Goal: Entertainment & Leisure: Consume media (video, audio)

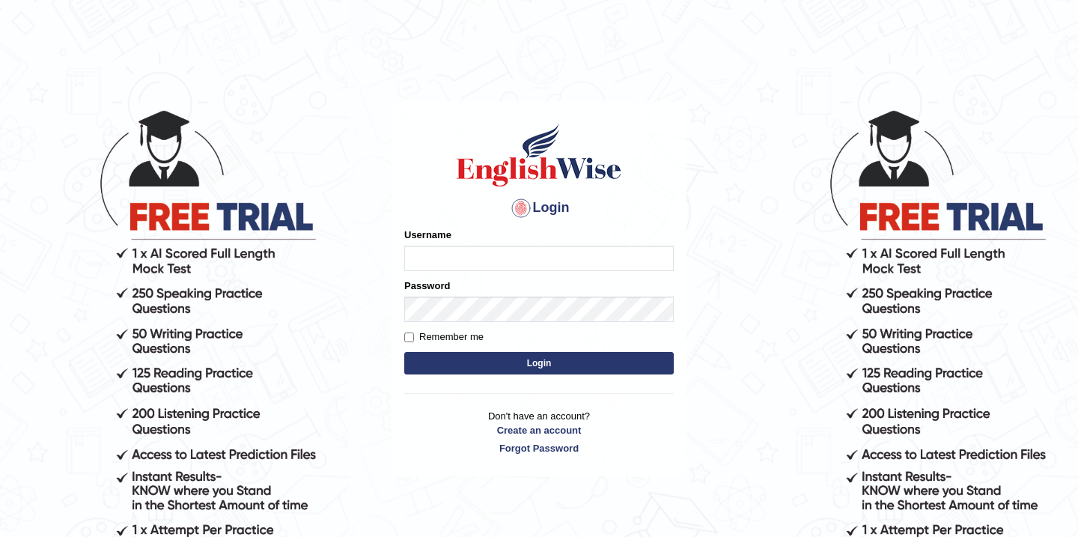
click at [451, 264] on input "Username" at bounding box center [538, 257] width 269 height 25
type input "Babsterro"
click at [481, 362] on button "Login" at bounding box center [538, 363] width 269 height 22
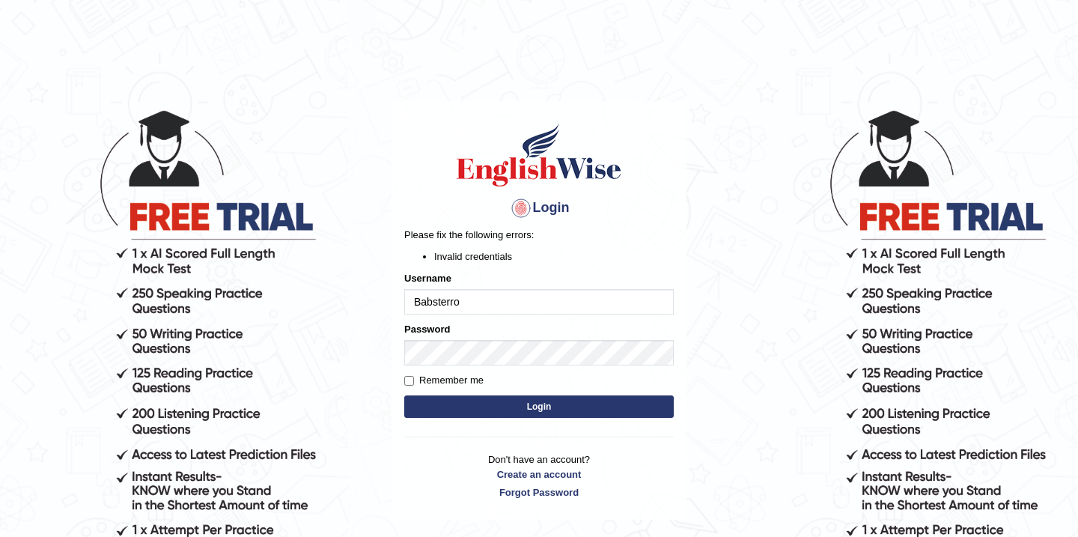
click at [483, 411] on button "Login" at bounding box center [538, 406] width 269 height 22
click at [466, 300] on input "Babsterro" at bounding box center [538, 301] width 269 height 25
click at [495, 409] on button "Login" at bounding box center [538, 406] width 269 height 22
click at [516, 408] on button "Login" at bounding box center [538, 406] width 269 height 22
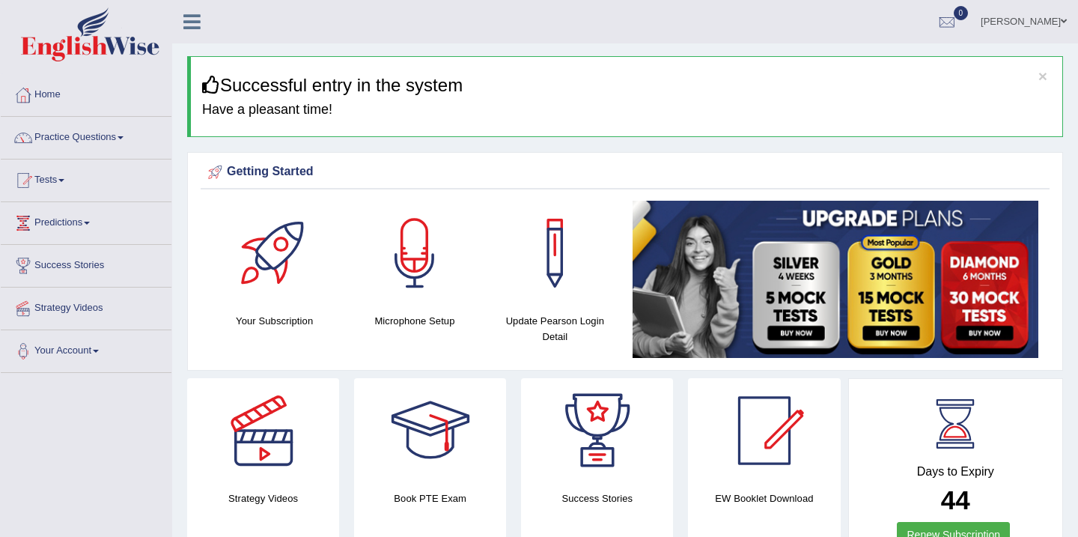
click at [58, 96] on link "Home" at bounding box center [86, 92] width 171 height 37
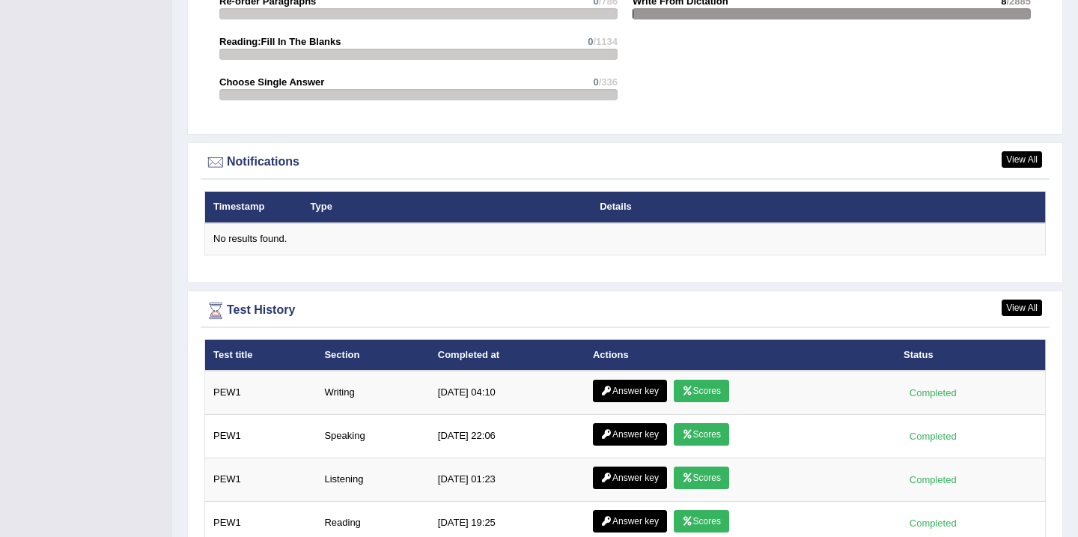
scroll to position [1763, 0]
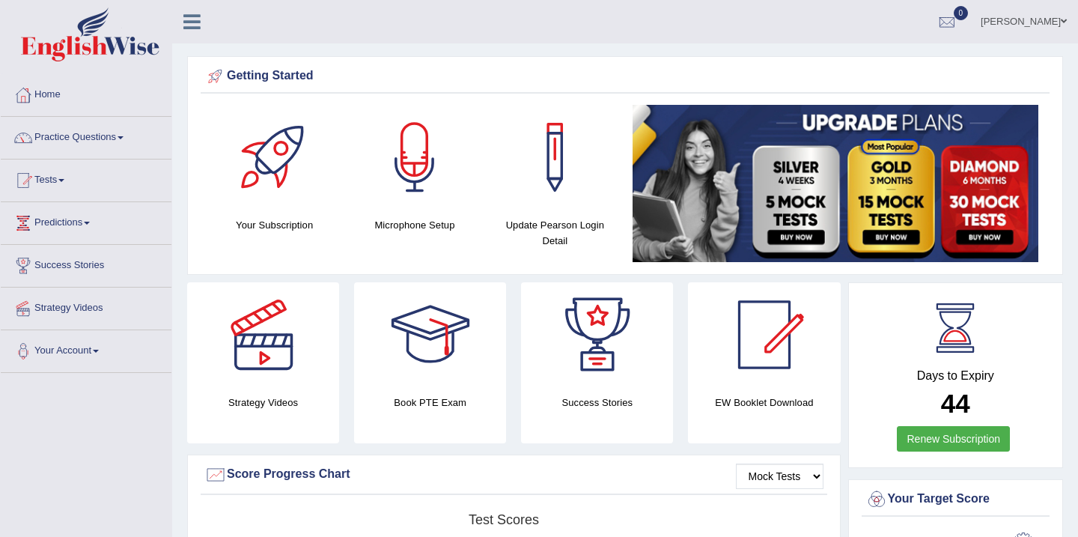
click at [64, 181] on span at bounding box center [61, 180] width 6 height 3
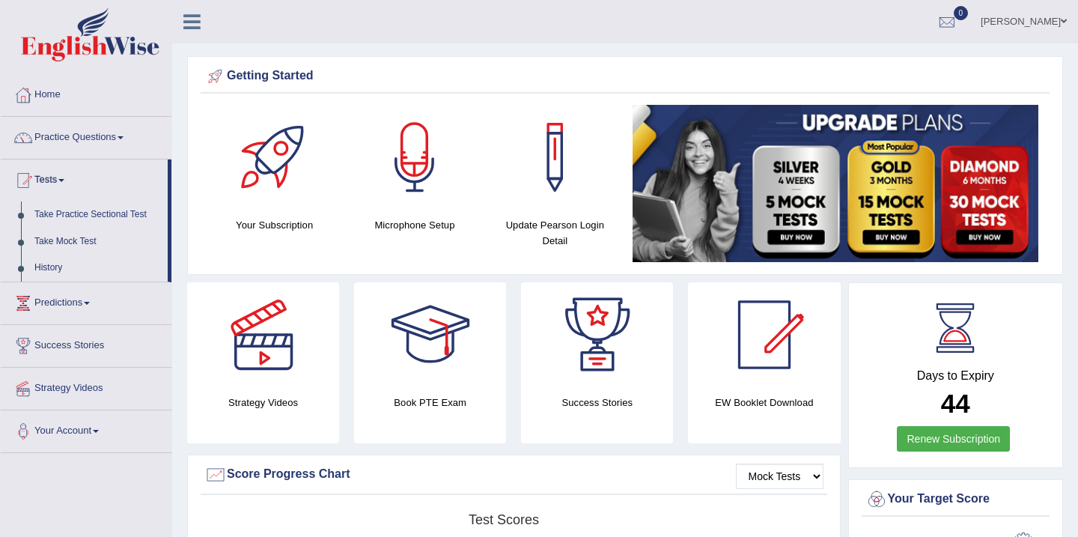
click at [64, 181] on span at bounding box center [61, 180] width 6 height 3
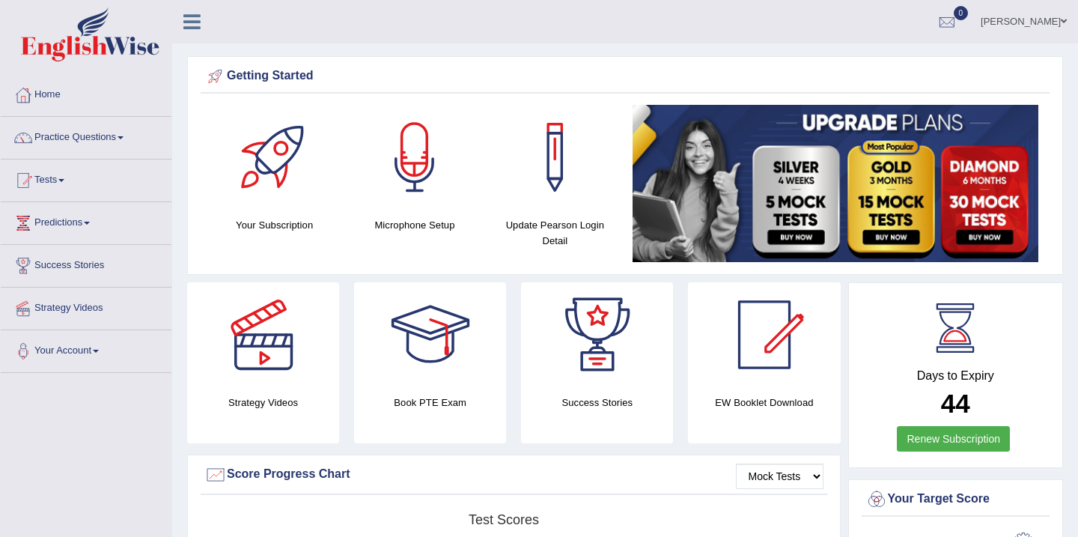
click at [64, 179] on span at bounding box center [61, 180] width 6 height 3
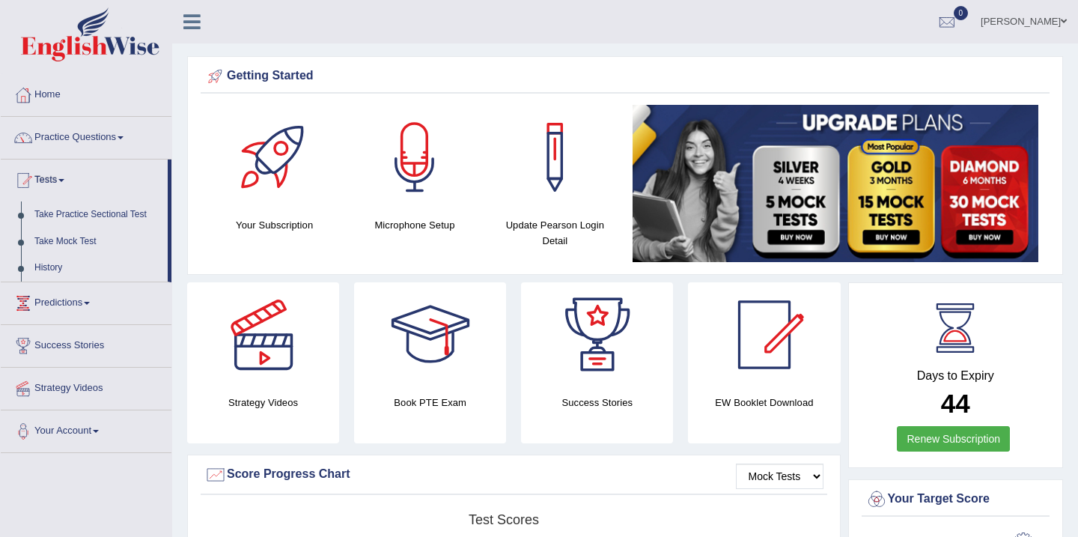
click at [64, 180] on span at bounding box center [61, 180] width 6 height 3
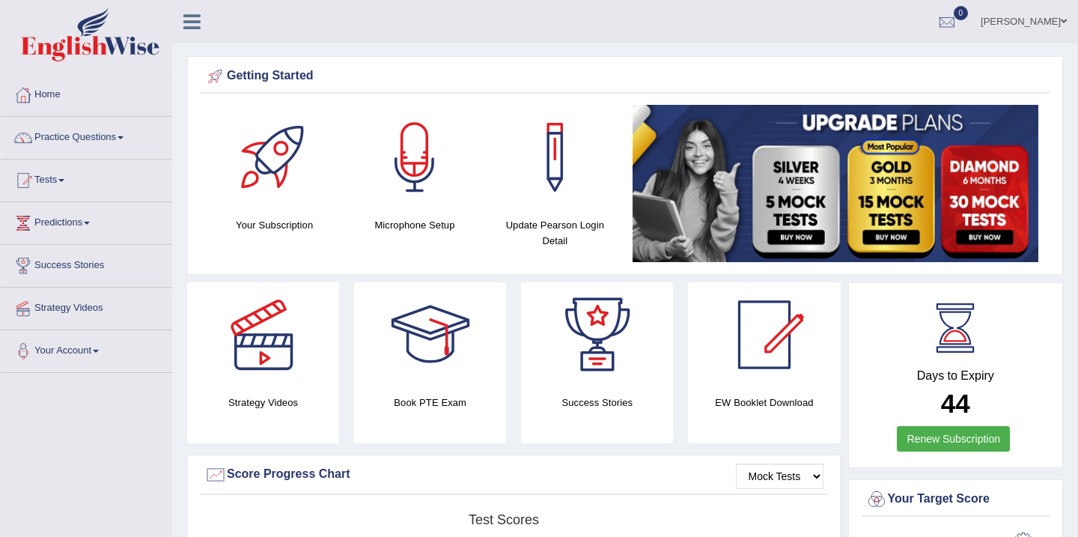
click at [29, 179] on div at bounding box center [23, 180] width 22 height 22
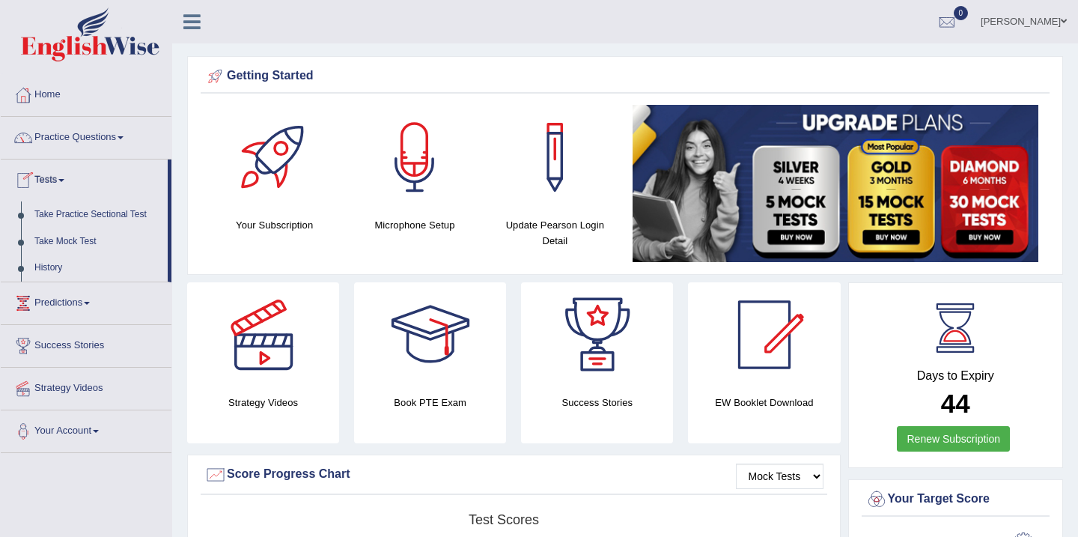
click at [64, 180] on span at bounding box center [61, 180] width 6 height 3
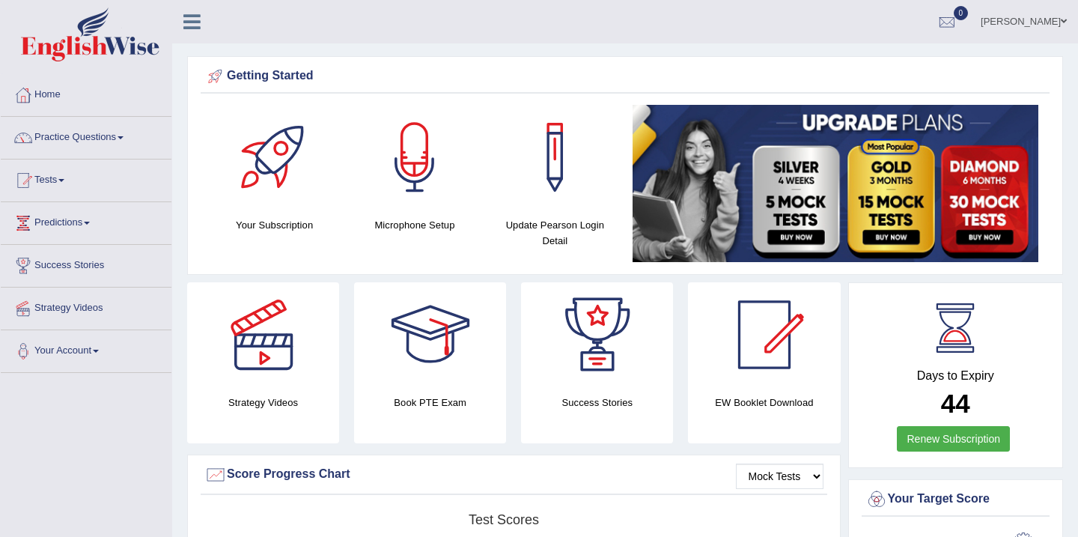
click at [99, 351] on span at bounding box center [96, 351] width 6 height 3
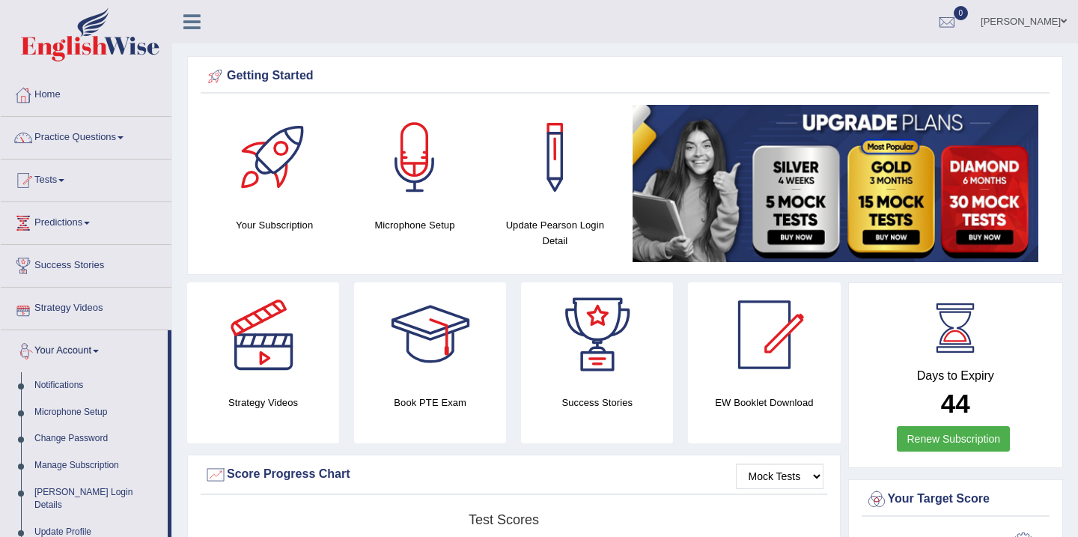
click at [128, 308] on link "Strategy Videos" at bounding box center [86, 305] width 171 height 37
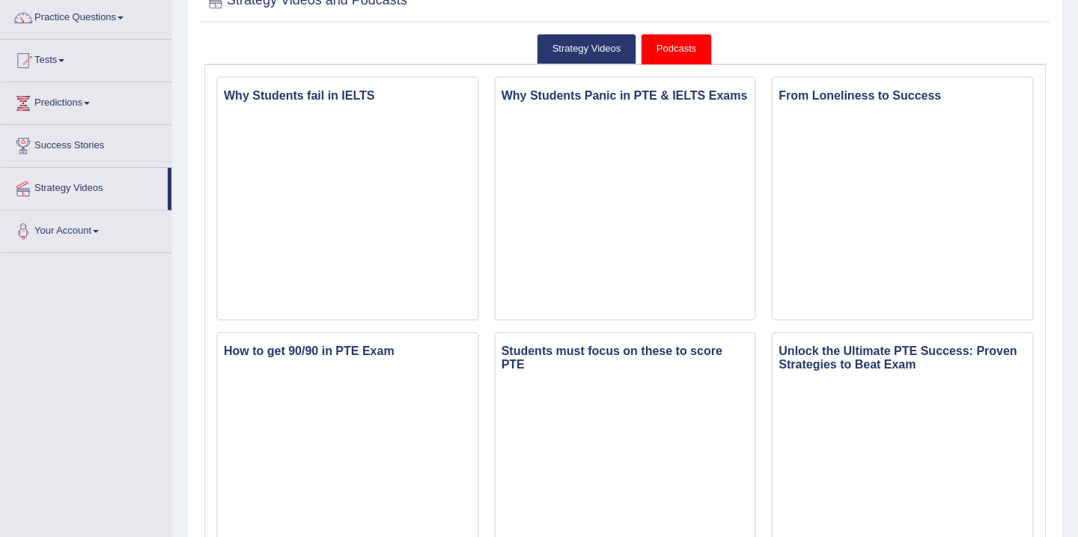
scroll to position [90, 0]
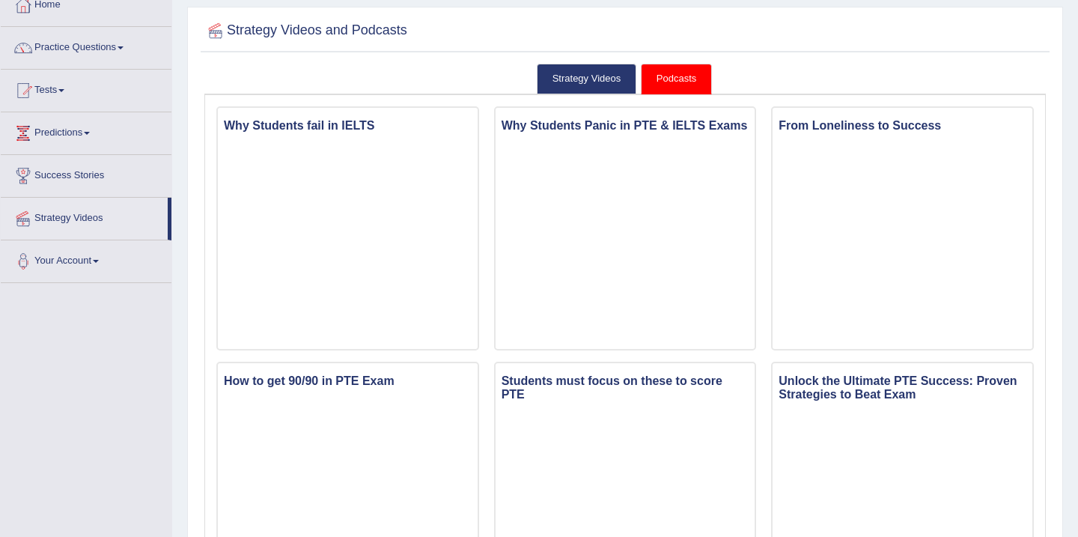
click at [68, 219] on link "Strategy Videos" at bounding box center [84, 216] width 167 height 37
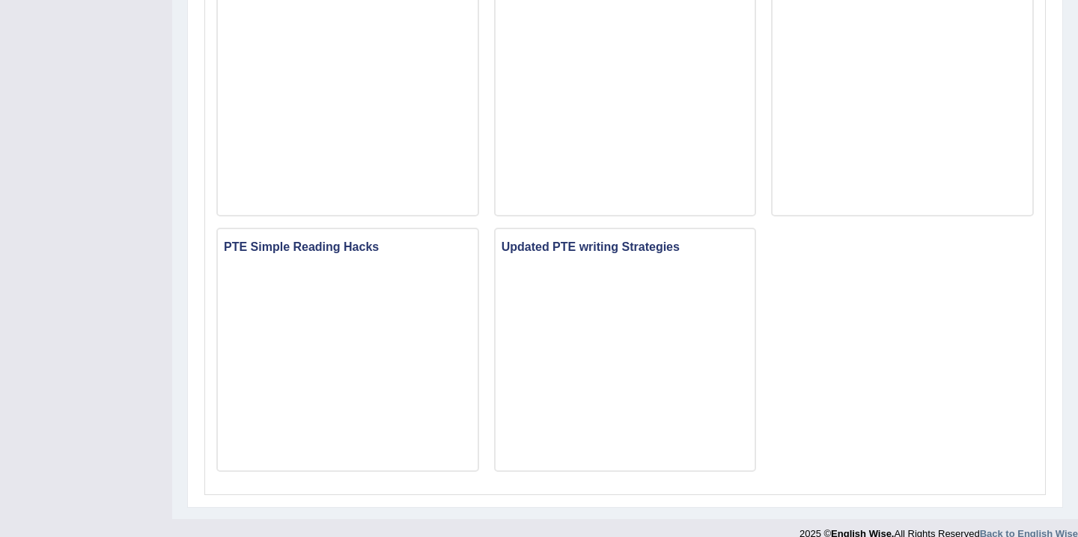
scroll to position [1034, 0]
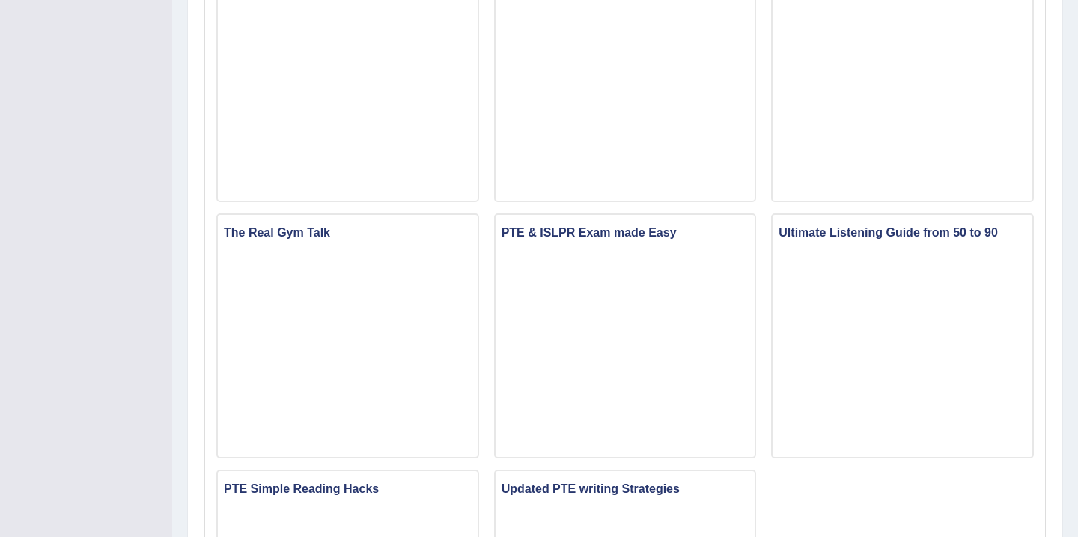
scroll to position [0, 0]
